Goal: Task Accomplishment & Management: Manage account settings

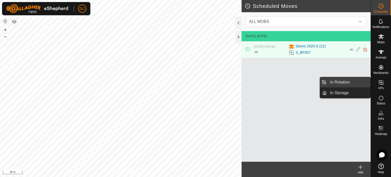
drag, startPoint x: 369, startPoint y: 83, endPoint x: 351, endPoint y: 84, distance: 17.8
click at [351, 84] on link "In Rotation" at bounding box center [348, 82] width 43 height 10
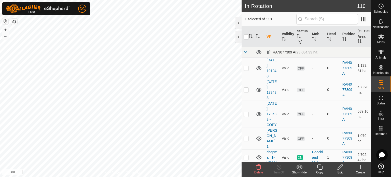
click at [246, 52] on span at bounding box center [245, 52] width 4 height 4
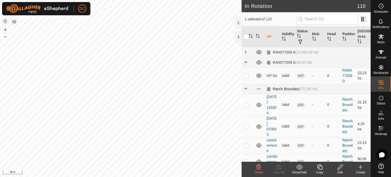
click at [245, 87] on span at bounding box center [245, 88] width 4 height 4
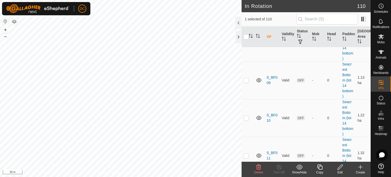
scroll to position [331, 0]
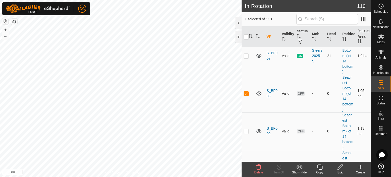
checkbox input "false"
checkbox input "true"
click at [383, 39] on icon at bounding box center [381, 37] width 6 height 6
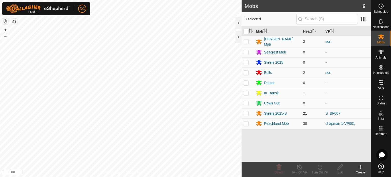
click at [276, 112] on div "Steers 2025-S" at bounding box center [275, 113] width 23 height 5
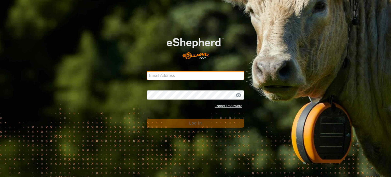
type input "dave@casorsoranch.com"
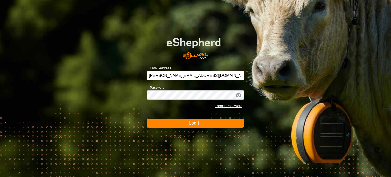
click at [197, 123] on span "Log In" at bounding box center [195, 123] width 12 height 4
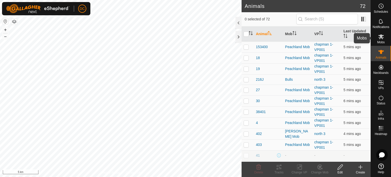
click at [380, 40] on es-mob-svg-icon at bounding box center [380, 37] width 9 height 8
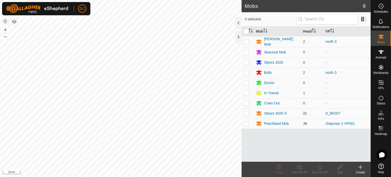
click at [246, 112] on p-checkbox at bounding box center [245, 113] width 5 height 4
checkbox input "true"
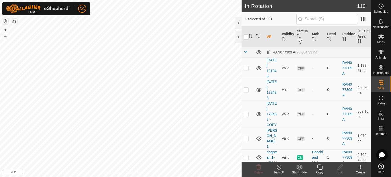
checkbox input "false"
checkbox input "true"
checkbox input "false"
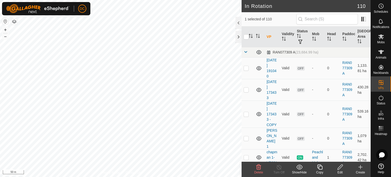
checkbox input "false"
checkbox input "true"
checkbox input "false"
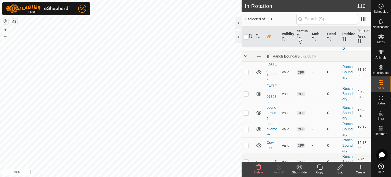
scroll to position [127, 0]
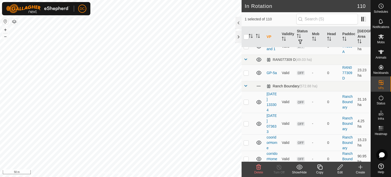
click at [244, 88] on span at bounding box center [245, 86] width 4 height 4
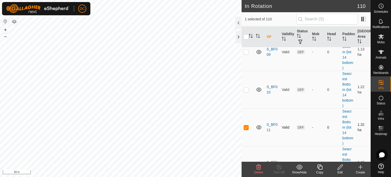
scroll to position [585, 0]
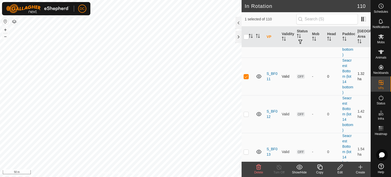
click at [246, 78] on p-checkbox at bounding box center [245, 76] width 5 height 4
checkbox input "false"
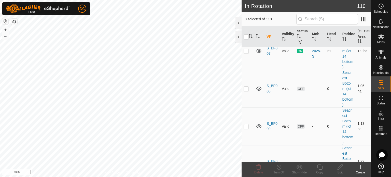
scroll to position [458, 0]
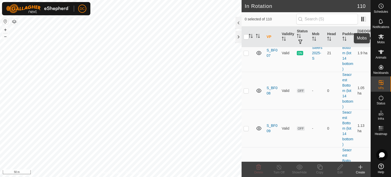
click at [381, 39] on icon at bounding box center [381, 37] width 6 height 6
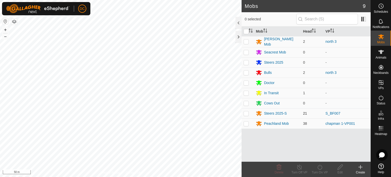
click at [247, 111] on p-checkbox at bounding box center [245, 113] width 5 height 4
checkbox input "true"
click at [320, 166] on icon at bounding box center [319, 167] width 6 height 6
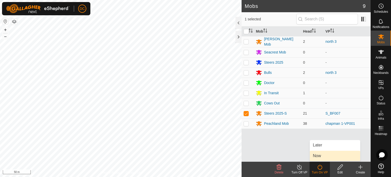
click at [320, 155] on link "Now" at bounding box center [335, 156] width 50 height 10
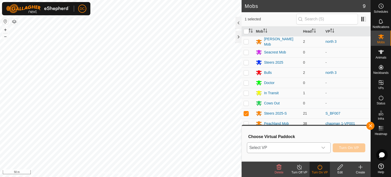
click at [323, 148] on icon "dropdown trigger" at bounding box center [323, 147] width 4 height 4
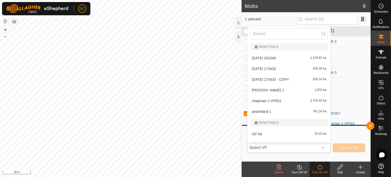
click at [323, 147] on icon "dropdown trigger" at bounding box center [323, 147] width 4 height 4
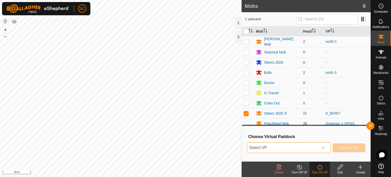
click at [323, 147] on icon "dropdown trigger" at bounding box center [323, 147] width 4 height 4
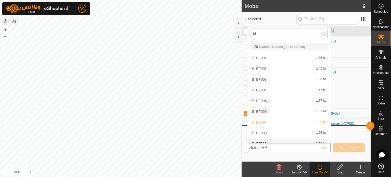
scroll to position [6, 0]
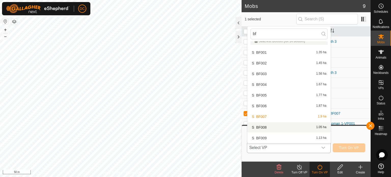
type input "bf"
click at [265, 125] on li "S_BF008 1.05 ha" at bounding box center [288, 127] width 83 height 10
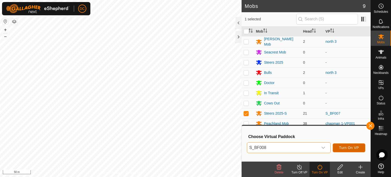
click at [346, 148] on span "Turn On VP" at bounding box center [349, 147] width 20 height 4
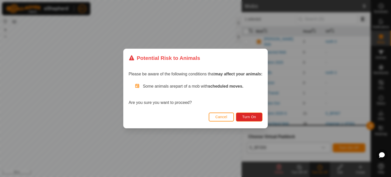
click at [221, 116] on span "Cancel" at bounding box center [221, 117] width 12 height 4
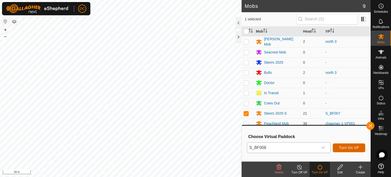
click at [347, 149] on span "Turn On VP" at bounding box center [349, 147] width 20 height 4
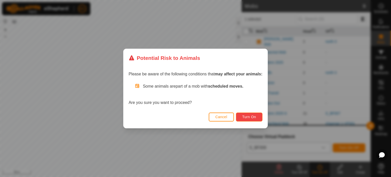
click at [251, 117] on span "Turn On" at bounding box center [249, 117] width 14 height 4
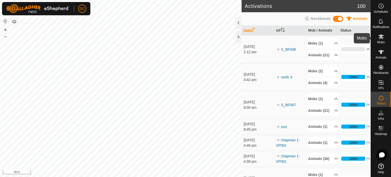
click at [380, 39] on icon at bounding box center [381, 37] width 6 height 6
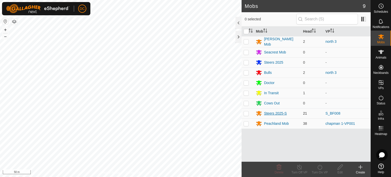
click at [278, 111] on div "Steers 2025-S" at bounding box center [275, 113] width 23 height 5
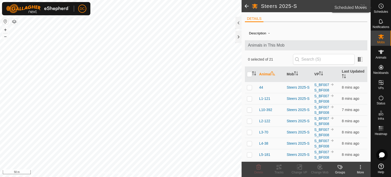
click at [379, 8] on icon at bounding box center [381, 6] width 6 height 6
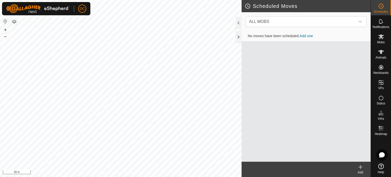
click at [307, 35] on link "Add one" at bounding box center [305, 36] width 13 height 4
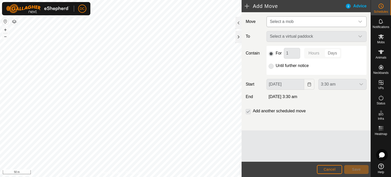
click at [316, 20] on span "Select a mob" at bounding box center [311, 22] width 87 height 10
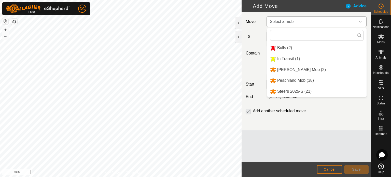
click at [295, 92] on li "Steers 2025-S (21)" at bounding box center [316, 91] width 99 height 10
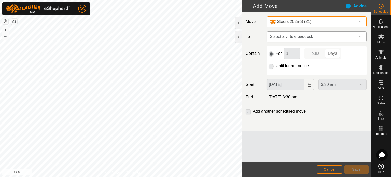
click at [293, 35] on span "Select a virtual paddock" at bounding box center [311, 37] width 87 height 10
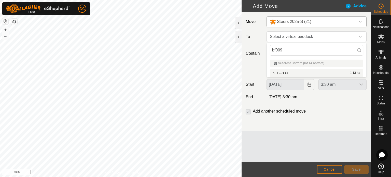
type input "bf009"
click at [295, 71] on li "S_BF009 1.13 ha" at bounding box center [316, 73] width 93 height 8
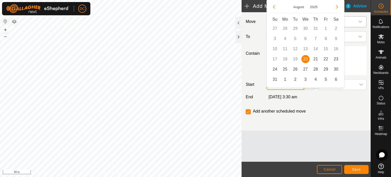
click at [285, 82] on body "DC Schedules Notifications Mobs Animals Neckbands VPs Status Infra Heatmap Help…" at bounding box center [195, 88] width 391 height 177
click at [315, 58] on span "21" at bounding box center [315, 59] width 8 height 8
type input "21 Aug, 2025"
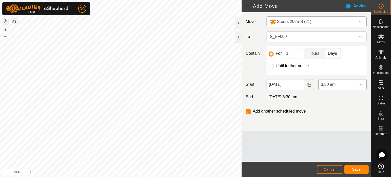
click at [360, 83] on icon "dropdown trigger" at bounding box center [361, 84] width 4 height 4
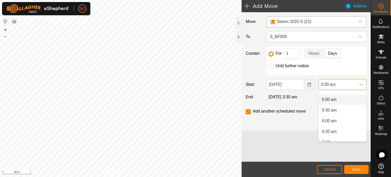
scroll to position [108, 0]
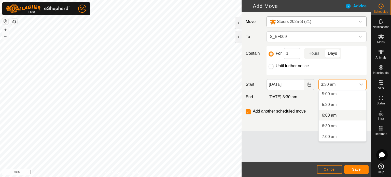
click at [338, 115] on li "6:00 am" at bounding box center [342, 115] width 48 height 10
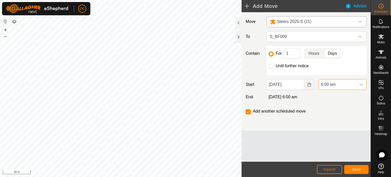
click at [312, 54] on p-togglebutton "Hours" at bounding box center [314, 53] width 20 height 11
click at [293, 53] on input "1" at bounding box center [292, 53] width 16 height 11
click at [332, 52] on p-togglebutton "Days" at bounding box center [332, 53] width 18 height 11
click at [292, 52] on input "12" at bounding box center [292, 53] width 16 height 11
type input "1"
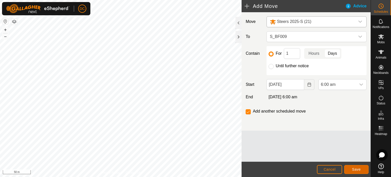
click at [355, 168] on span "Save" at bounding box center [356, 169] width 9 height 4
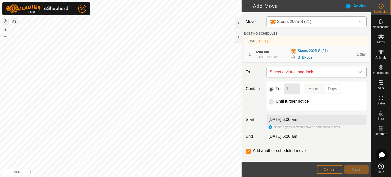
click at [309, 75] on span "Select a virtual paddock" at bounding box center [311, 72] width 87 height 10
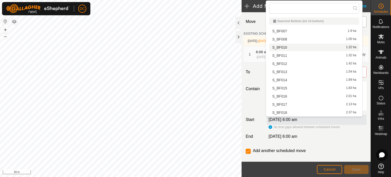
click at [292, 46] on li "S_BF010 1.22 ha" at bounding box center [314, 47] width 90 height 8
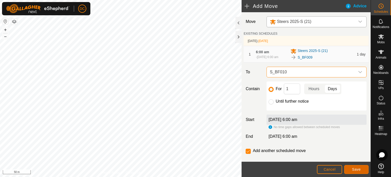
click at [354, 168] on span "Save" at bounding box center [356, 169] width 9 height 4
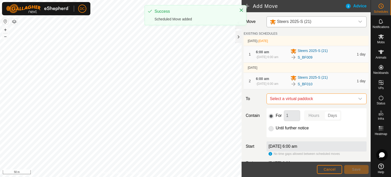
click at [311, 104] on span "Select a virtual paddock" at bounding box center [311, 99] width 87 height 10
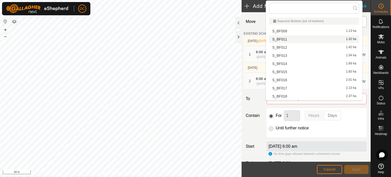
click at [293, 37] on li "S_BF011 1.32 ha" at bounding box center [314, 39] width 90 height 8
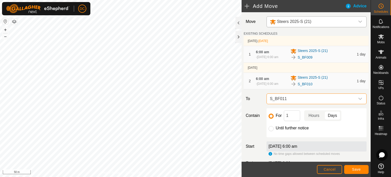
click at [314, 104] on span "S_BF011" at bounding box center [311, 99] width 87 height 10
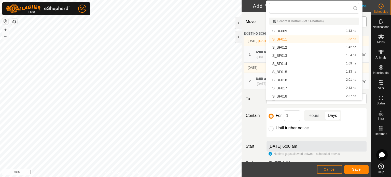
click at [295, 39] on li "S_BF011 1.32 ha" at bounding box center [314, 39] width 90 height 8
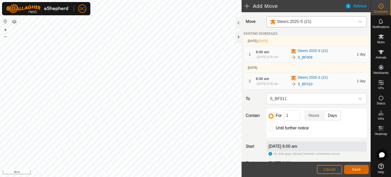
click at [354, 168] on span "Save" at bounding box center [356, 169] width 9 height 4
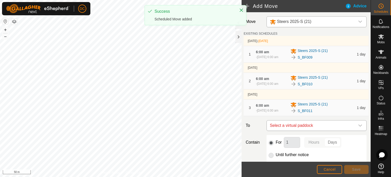
click at [313, 130] on span "Select a virtual paddock" at bounding box center [311, 125] width 87 height 10
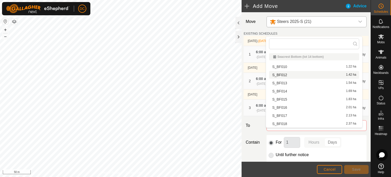
click at [295, 74] on li "S_BF012 1.42 ha" at bounding box center [314, 75] width 90 height 8
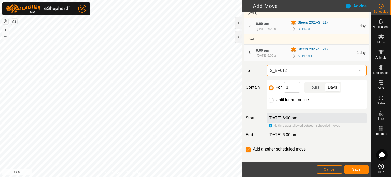
scroll to position [68, 0]
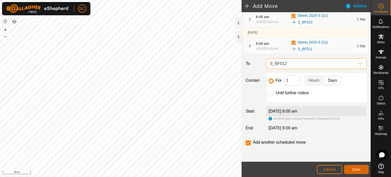
click at [355, 168] on span "Save" at bounding box center [356, 169] width 9 height 4
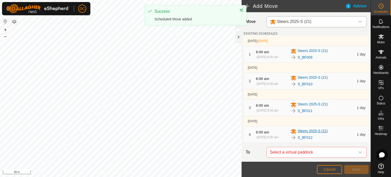
scroll to position [76, 0]
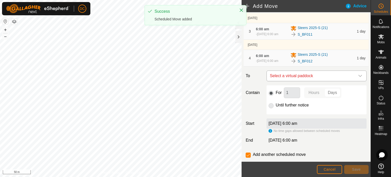
click at [311, 81] on span "Select a virtual paddock" at bounding box center [311, 76] width 87 height 10
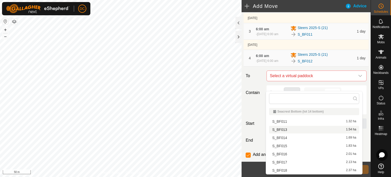
click at [302, 128] on li "S_BF013 1.54 ha" at bounding box center [314, 130] width 90 height 8
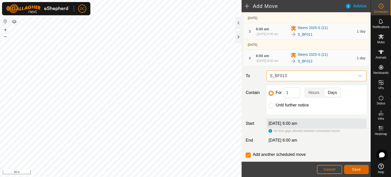
click at [357, 168] on span "Save" at bounding box center [356, 169] width 9 height 4
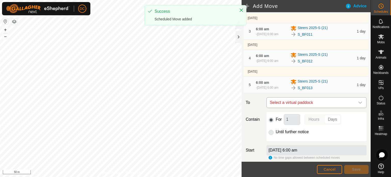
click at [311, 108] on span "Select a virtual paddock" at bounding box center [311, 102] width 87 height 10
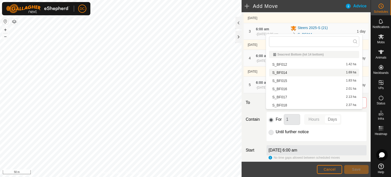
click at [298, 72] on li "S_BF014 1.69 ha" at bounding box center [314, 73] width 90 height 8
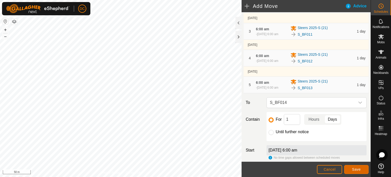
click at [353, 169] on span "Save" at bounding box center [356, 169] width 9 height 4
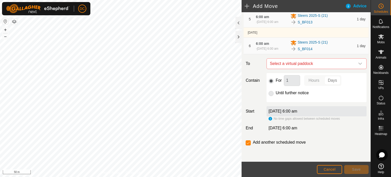
scroll to position [153, 0]
click at [310, 66] on span "Select a virtual paddock" at bounding box center [311, 63] width 87 height 10
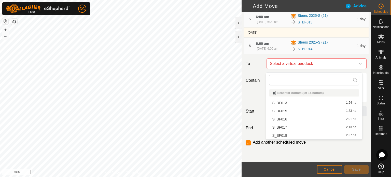
click at [294, 109] on li "S_BF015 1.83 ha" at bounding box center [314, 111] width 90 height 8
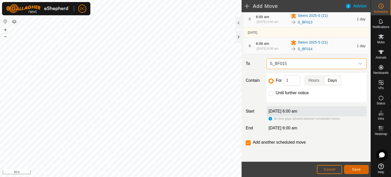
click at [354, 169] on span "Save" at bounding box center [356, 169] width 9 height 4
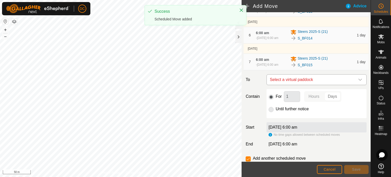
click at [319, 85] on span "Select a virtual paddock" at bounding box center [311, 80] width 87 height 10
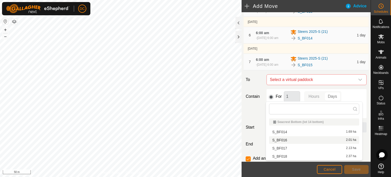
click at [301, 140] on li "S_BF016 2.01 ha" at bounding box center [314, 140] width 90 height 8
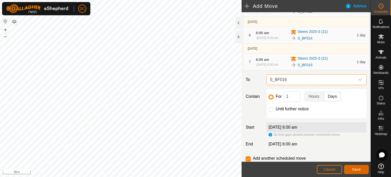
click at [352, 169] on span "Save" at bounding box center [356, 169] width 9 height 4
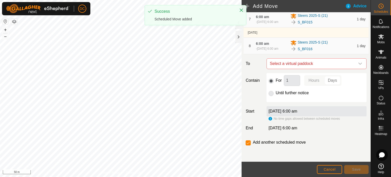
scroll to position [213, 0]
click at [310, 65] on span "Select a virtual paddock" at bounding box center [311, 63] width 87 height 10
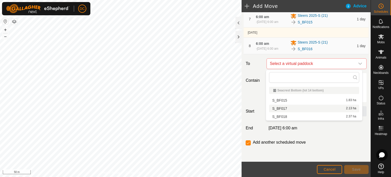
click at [300, 107] on li "S_BF017 2.13 ha" at bounding box center [314, 109] width 90 height 8
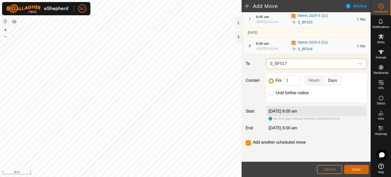
click at [356, 168] on span "Save" at bounding box center [356, 169] width 9 height 4
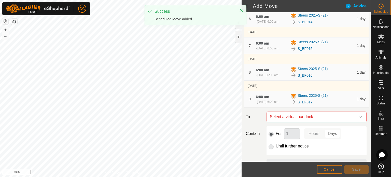
scroll to position [242, 0]
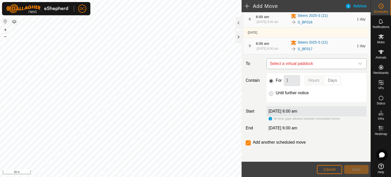
click at [307, 63] on span "Select a virtual paddock" at bounding box center [311, 63] width 87 height 10
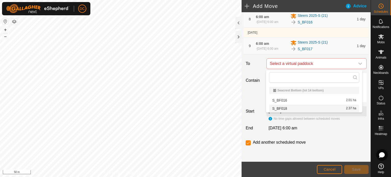
click at [288, 109] on li "S_BF018 2.37 ha" at bounding box center [314, 109] width 90 height 8
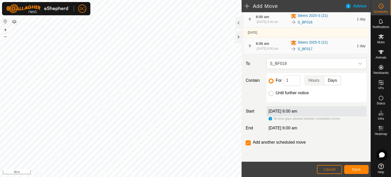
click at [270, 92] on input "Until further notice" at bounding box center [270, 93] width 5 height 5
radio input "true"
checkbox input "false"
click at [358, 168] on span "Save" at bounding box center [356, 169] width 9 height 4
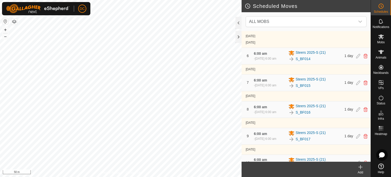
scroll to position [157, 0]
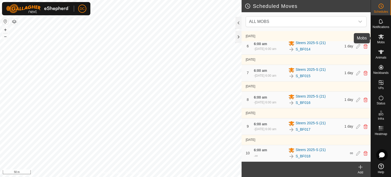
click at [380, 37] on icon at bounding box center [381, 36] width 6 height 5
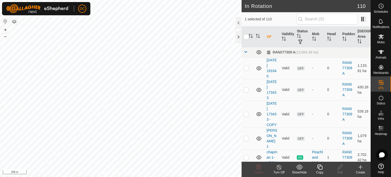
click at [245, 51] on span at bounding box center [245, 52] width 4 height 4
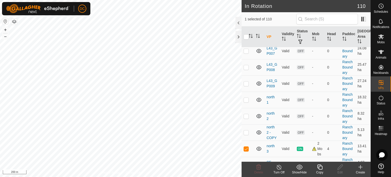
scroll to position [992, 0]
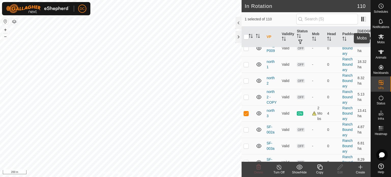
click at [379, 40] on es-mob-svg-icon at bounding box center [380, 37] width 9 height 8
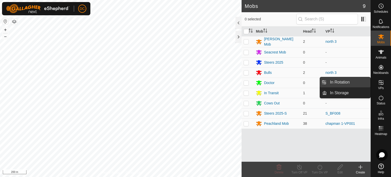
click at [339, 82] on link "In Rotation" at bounding box center [348, 82] width 43 height 10
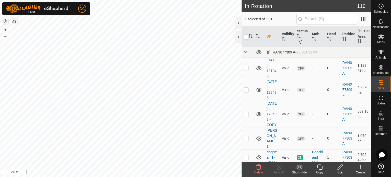
click at [245, 51] on span at bounding box center [245, 52] width 4 height 4
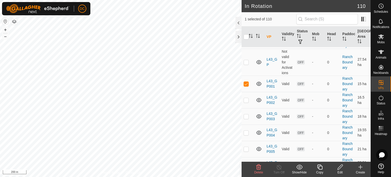
scroll to position [839, 0]
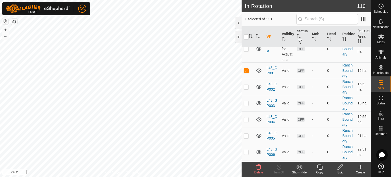
checkbox input "false"
checkbox input "true"
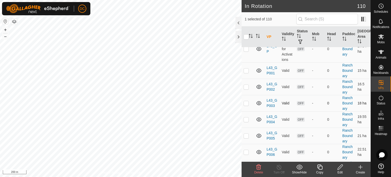
checkbox input "true"
checkbox input "false"
checkbox input "true"
checkbox input "false"
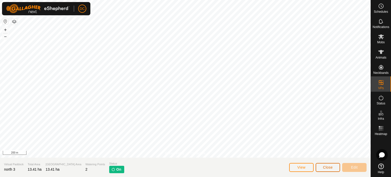
click at [331, 168] on span "Close" at bounding box center [328, 167] width 10 height 4
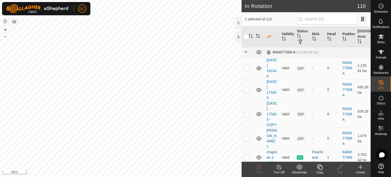
click at [245, 52] on span at bounding box center [245, 52] width 4 height 4
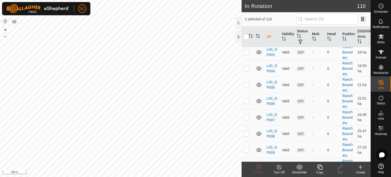
scroll to position [966, 0]
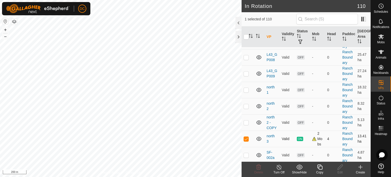
click at [245, 137] on p-checkbox at bounding box center [245, 139] width 5 height 4
checkbox input "false"
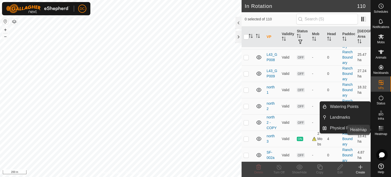
click at [379, 129] on icon at bounding box center [381, 128] width 6 height 6
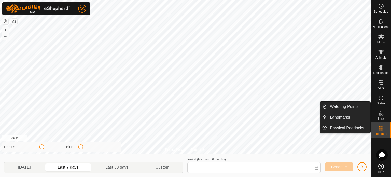
type input "13 Aug, 2025 - 19 Aug, 2025"
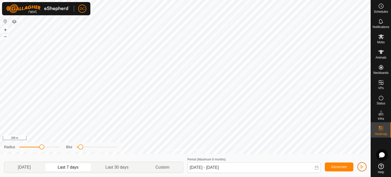
click at [362, 167] on span "button" at bounding box center [362, 167] width 4 height 4
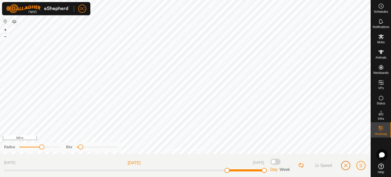
click at [347, 167] on span "button" at bounding box center [345, 165] width 4 height 4
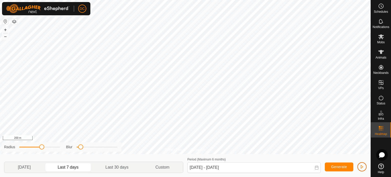
click at [361, 167] on span "button" at bounding box center [362, 167] width 4 height 4
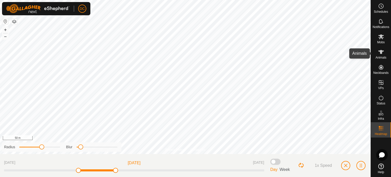
click at [380, 55] on icon at bounding box center [381, 52] width 6 height 6
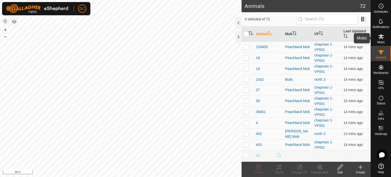
click at [380, 38] on icon at bounding box center [381, 36] width 6 height 5
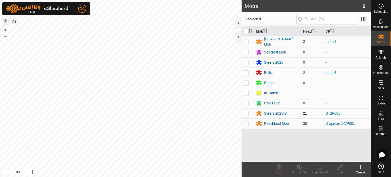
click at [277, 111] on div "Steers 2025-S" at bounding box center [275, 113] width 23 height 5
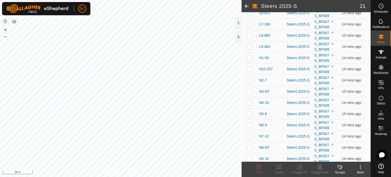
scroll to position [153, 0]
click at [383, 39] on icon at bounding box center [381, 37] width 6 height 6
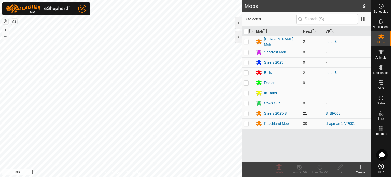
click at [272, 113] on div "Steers 2025-S" at bounding box center [275, 113] width 23 height 5
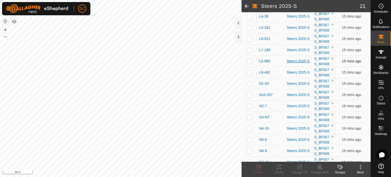
scroll to position [153, 0]
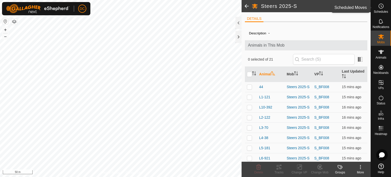
click at [378, 8] on icon at bounding box center [381, 6] width 6 height 6
